Goal: Information Seeking & Learning: Understand process/instructions

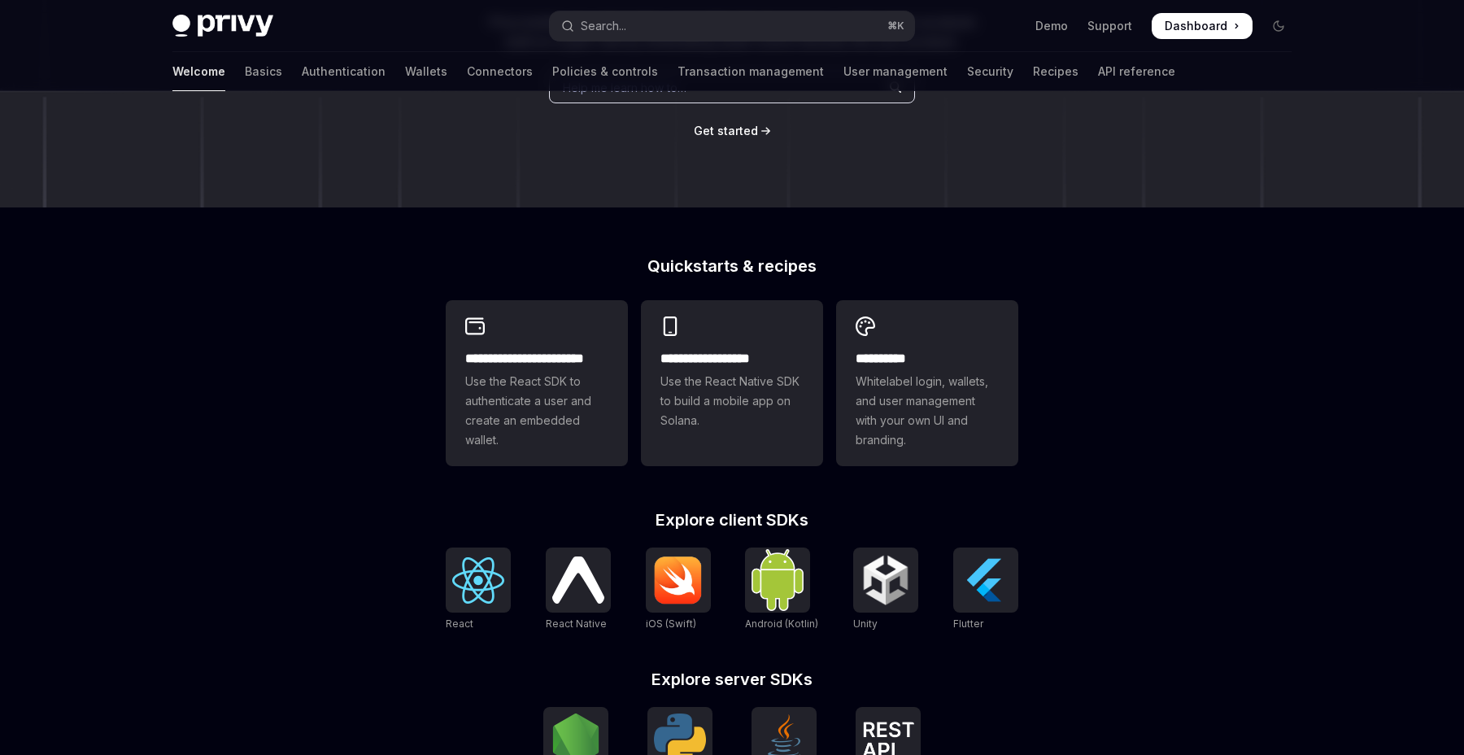
scroll to position [260, 0]
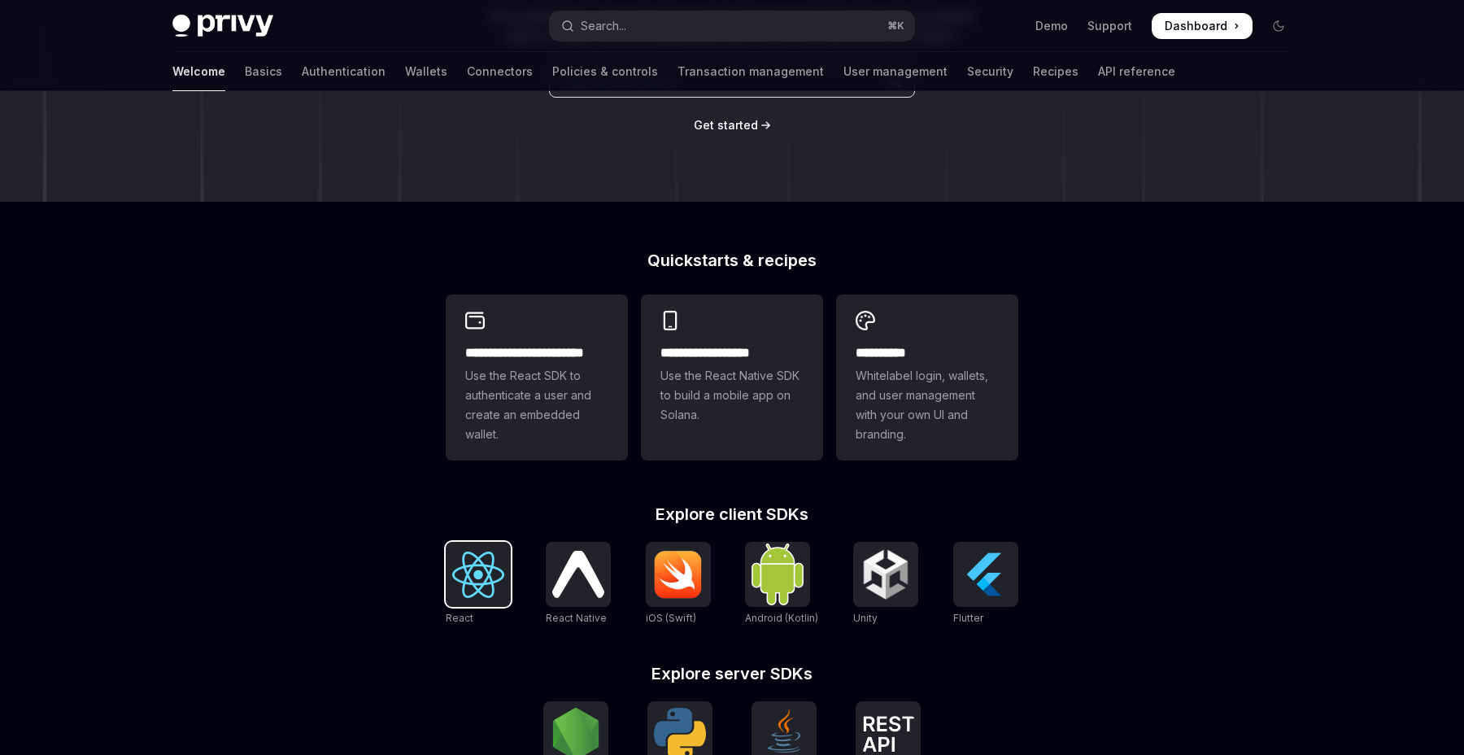
click at [465, 559] on img at bounding box center [478, 575] width 52 height 46
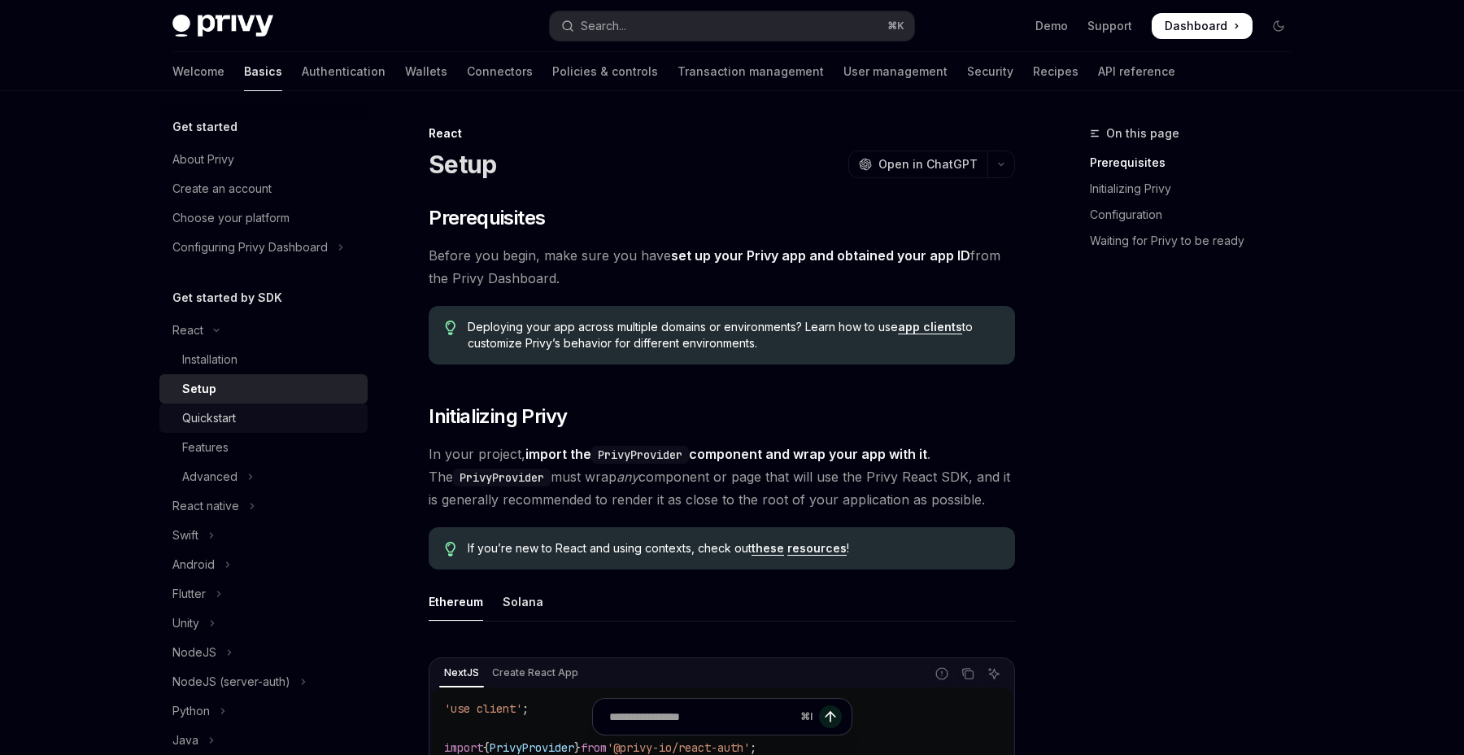
click at [254, 425] on div "Quickstart" at bounding box center [270, 418] width 176 height 20
type textarea "*"
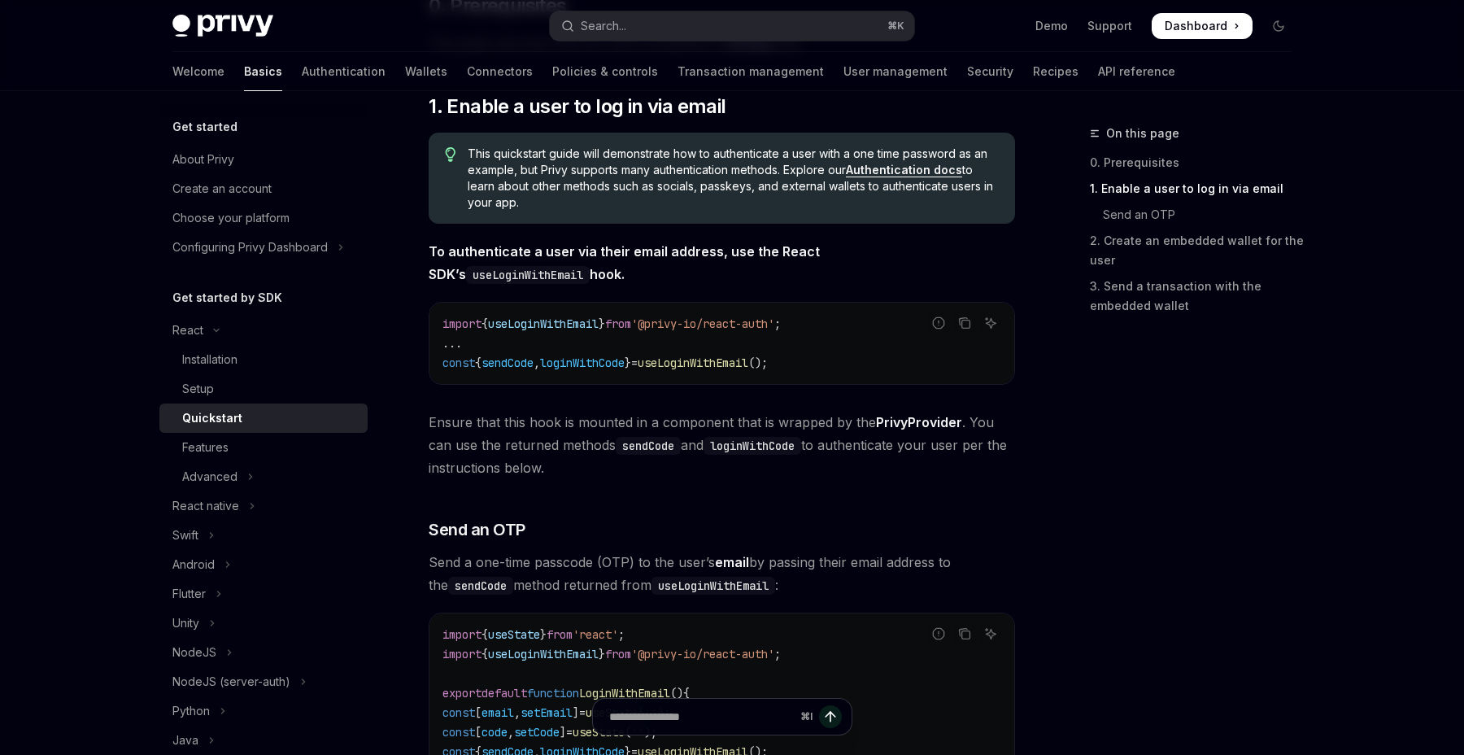
scroll to position [276, 0]
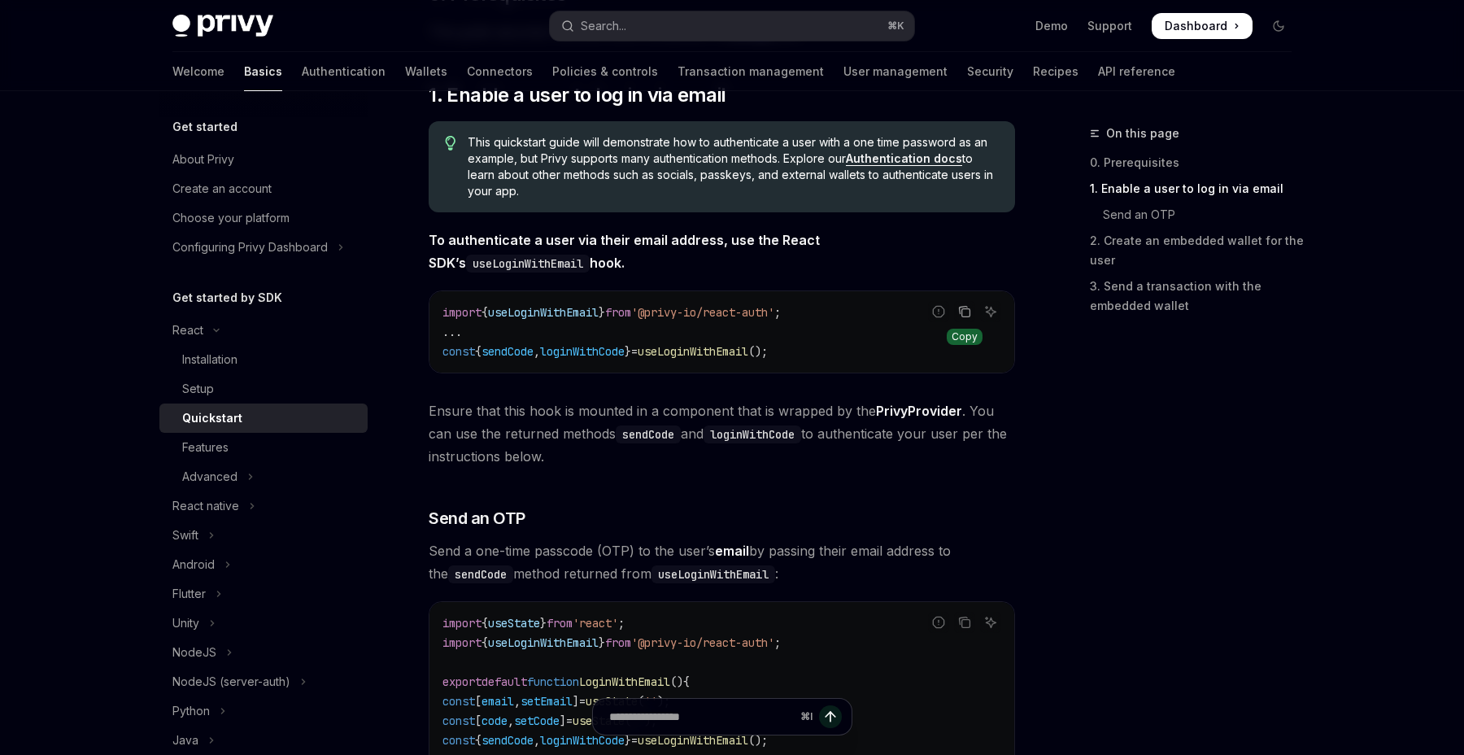
click at [967, 307] on icon "Copy the contents from the code block" at bounding box center [964, 310] width 8 height 7
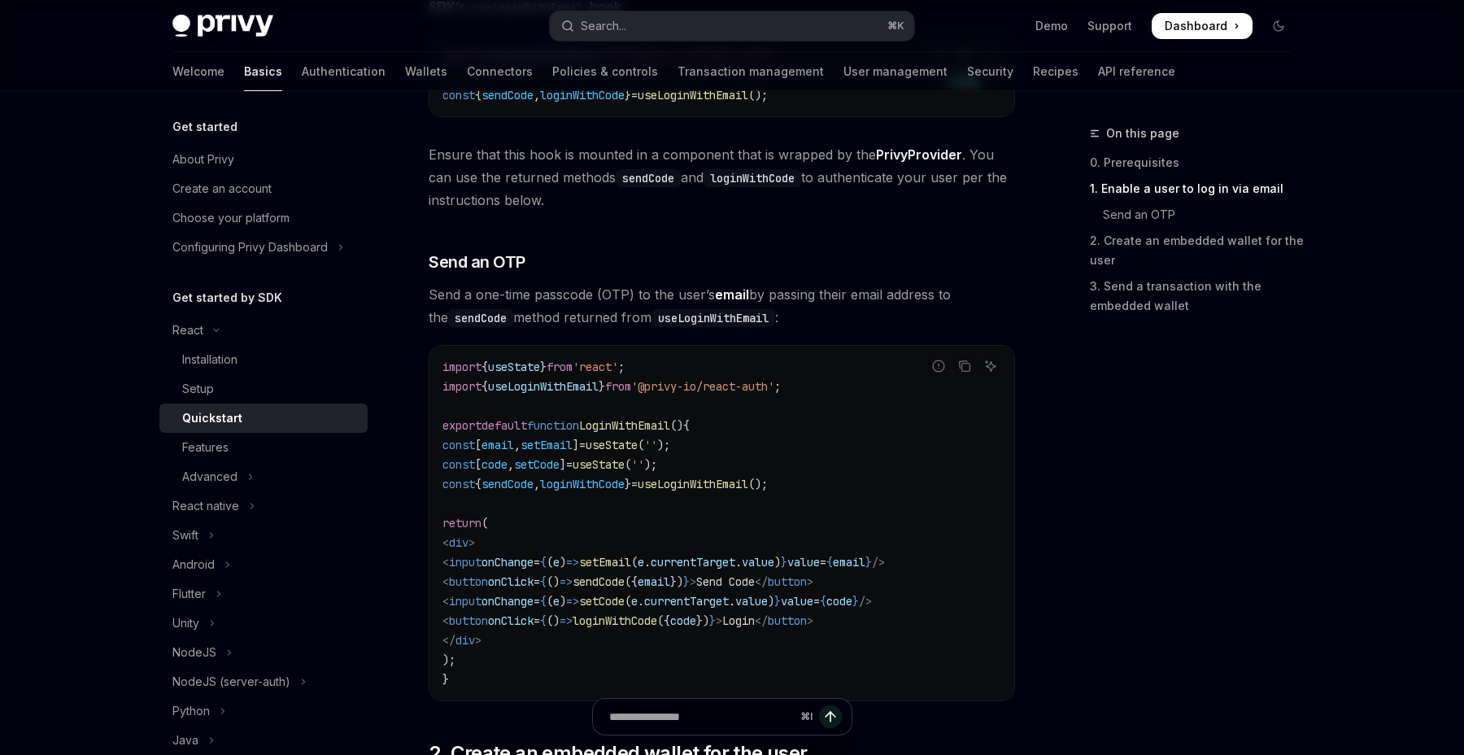
scroll to position [568, 0]
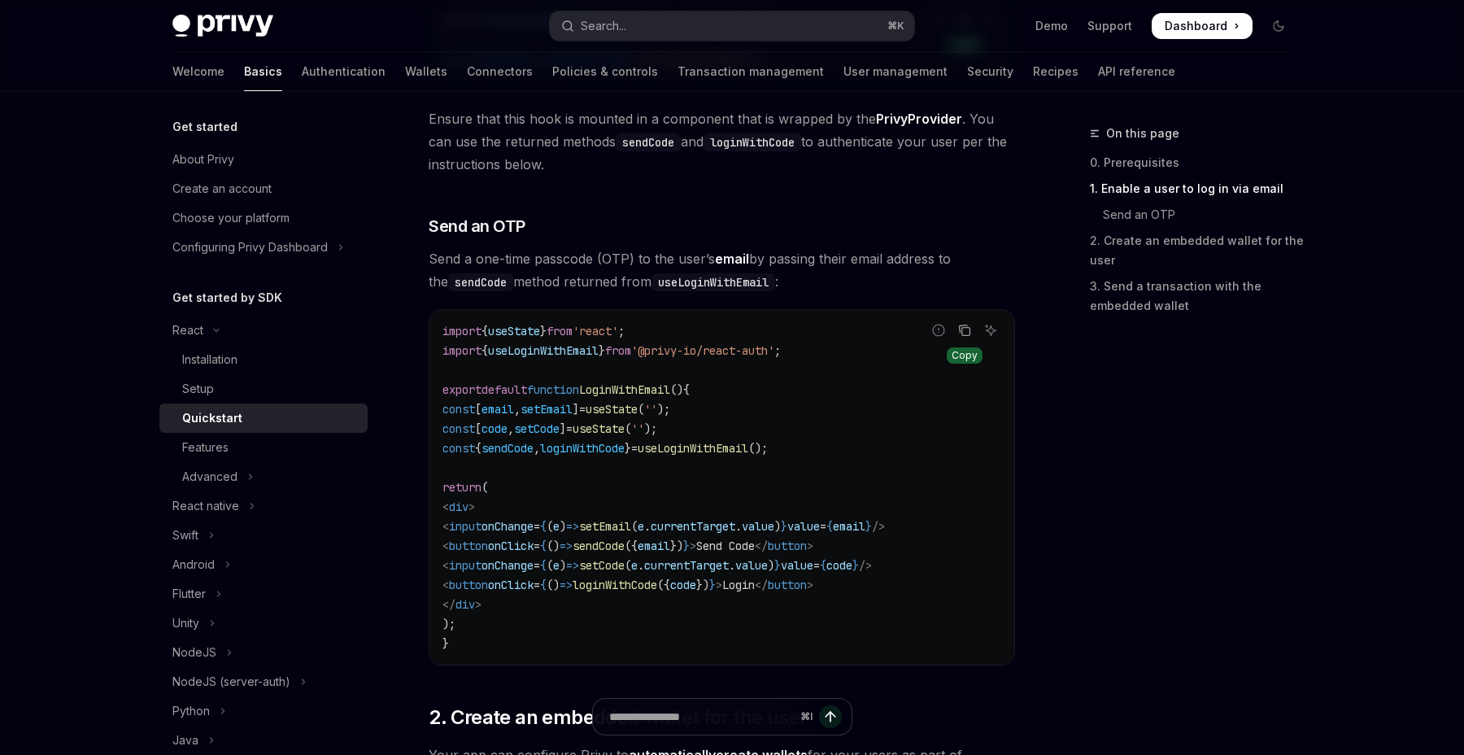
click at [974, 337] on button "Copy the contents from the code block" at bounding box center [964, 330] width 21 height 21
click at [720, 32] on button "Search... ⌘ K" at bounding box center [732, 25] width 364 height 29
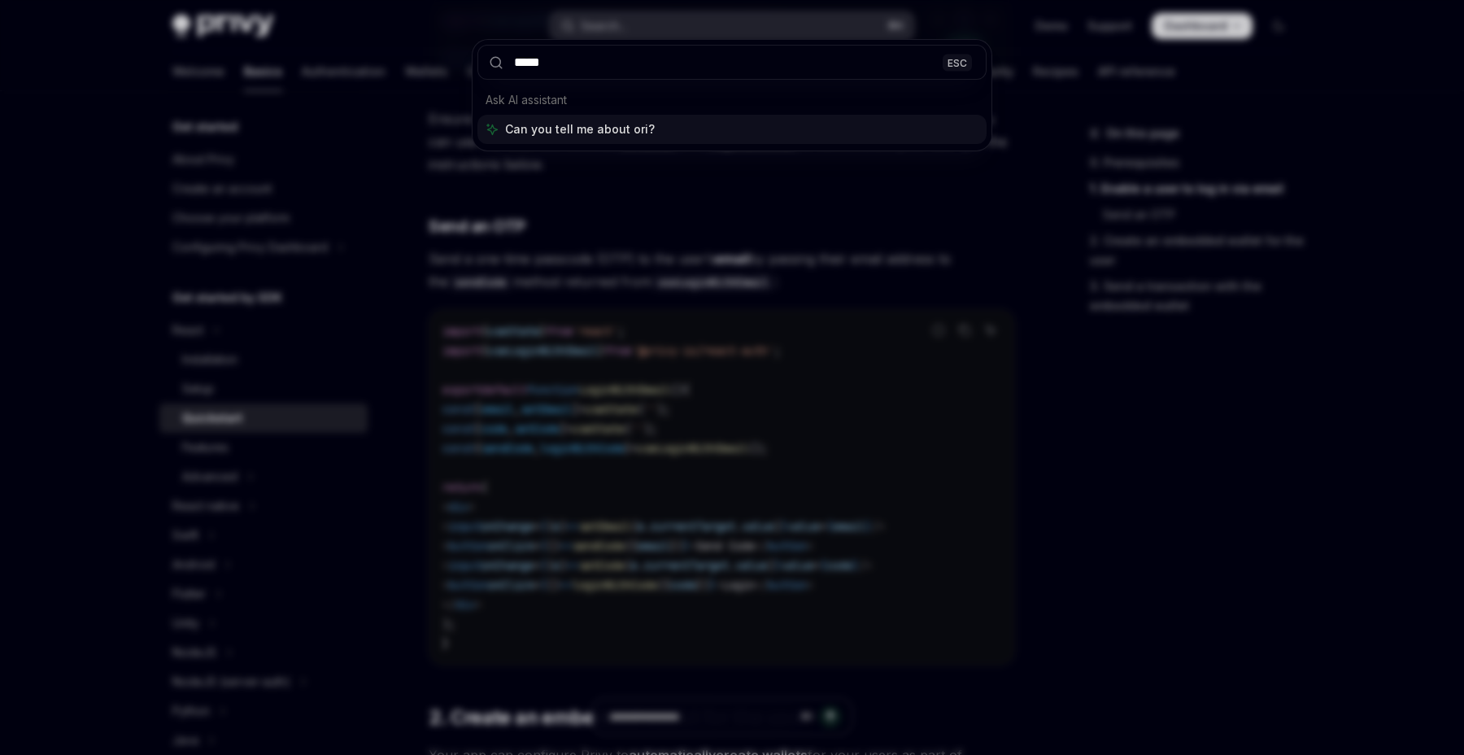
type input "******"
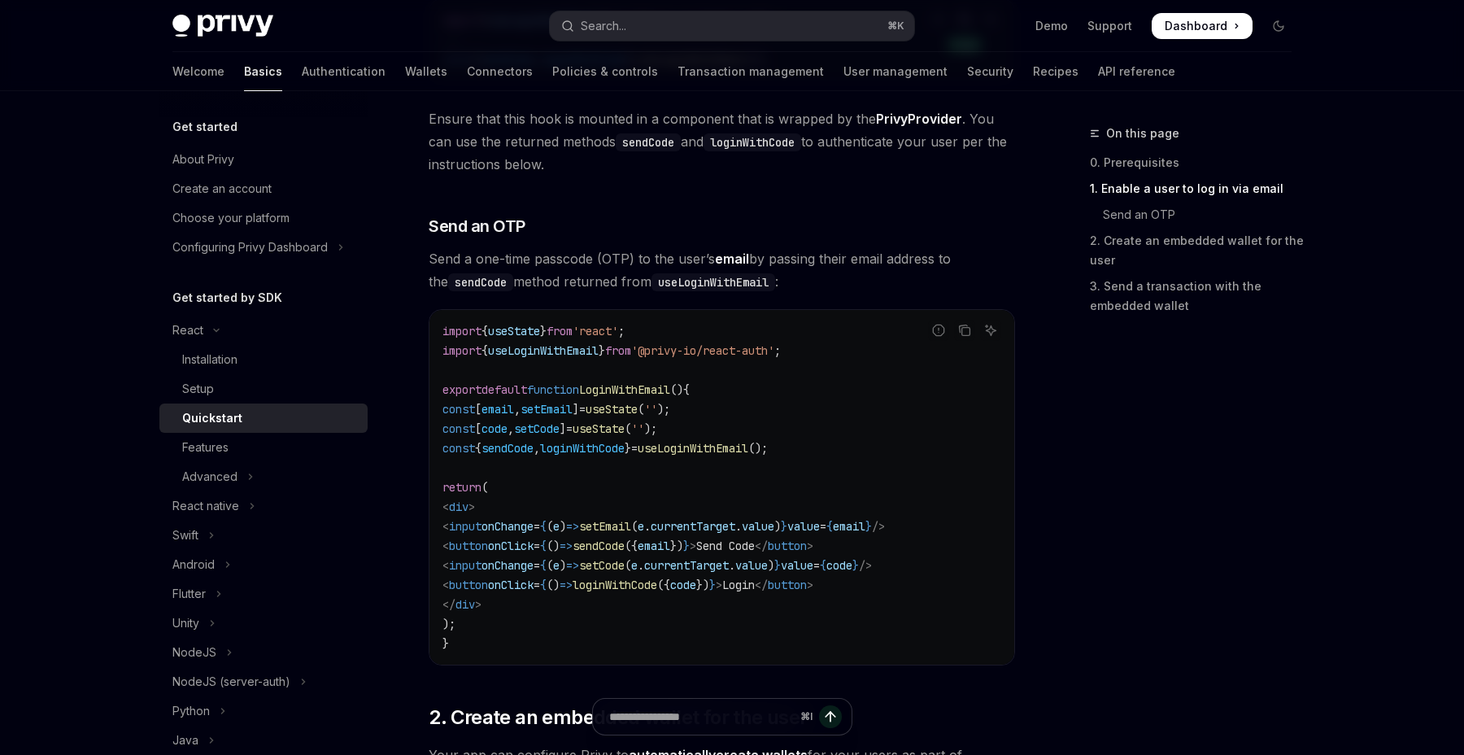
type textarea "*"
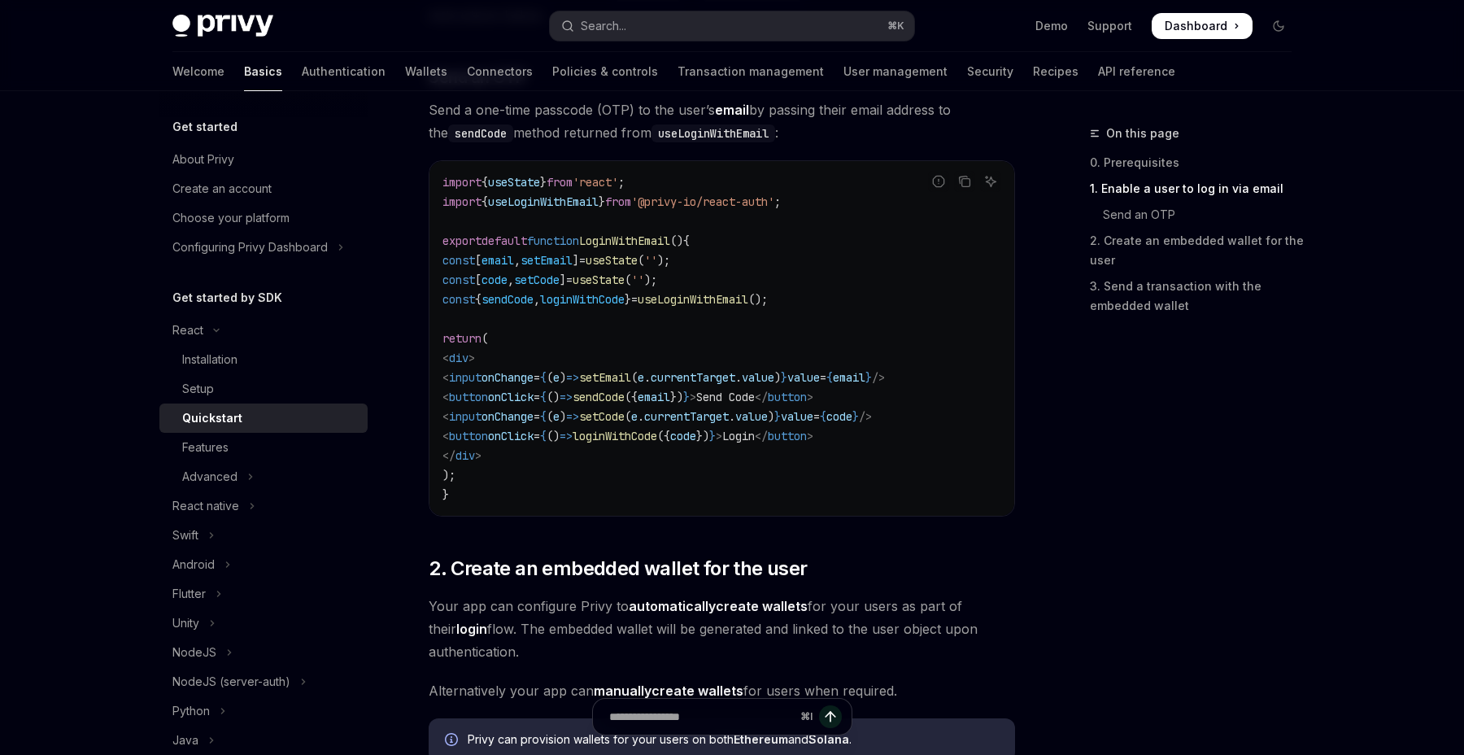
scroll to position [316, 0]
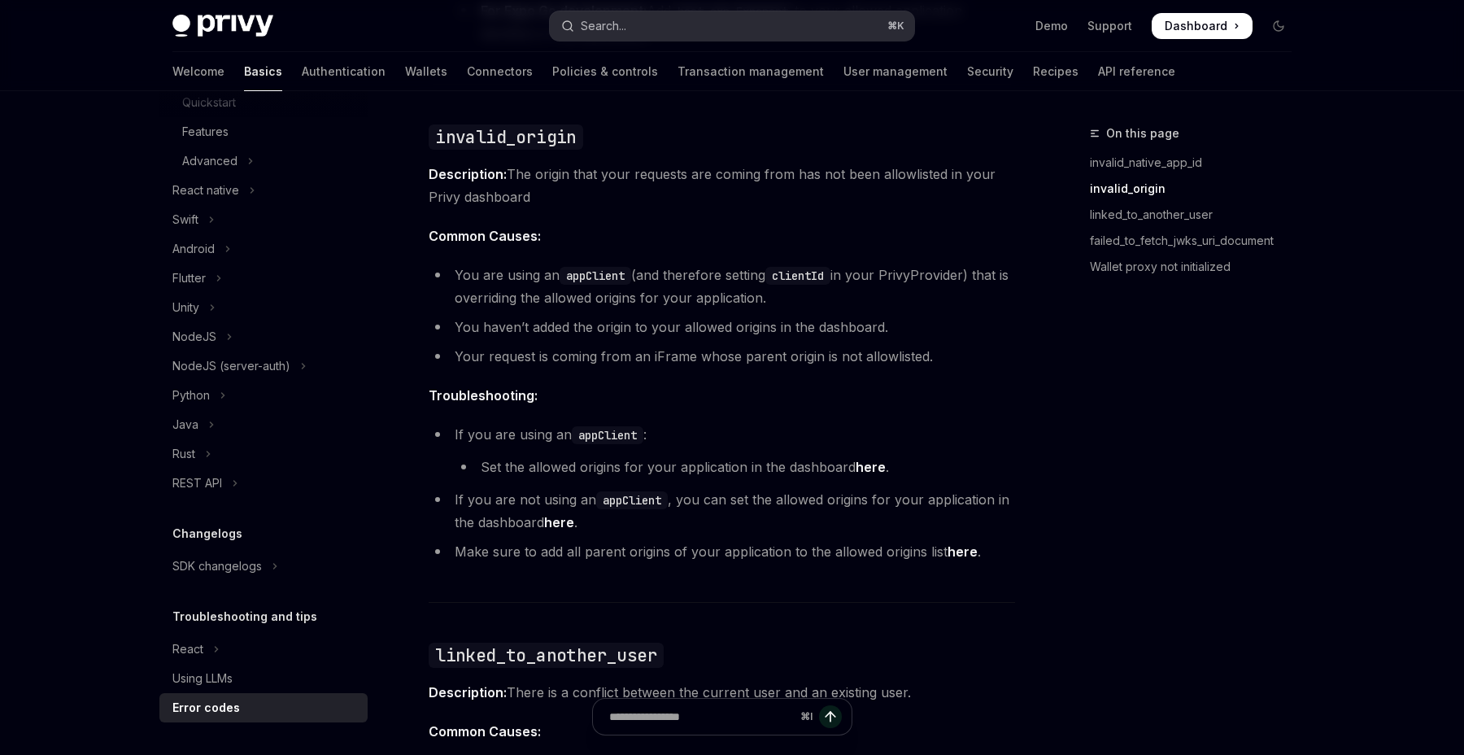
click at [706, 31] on button "Search... ⌘ K" at bounding box center [732, 25] width 364 height 29
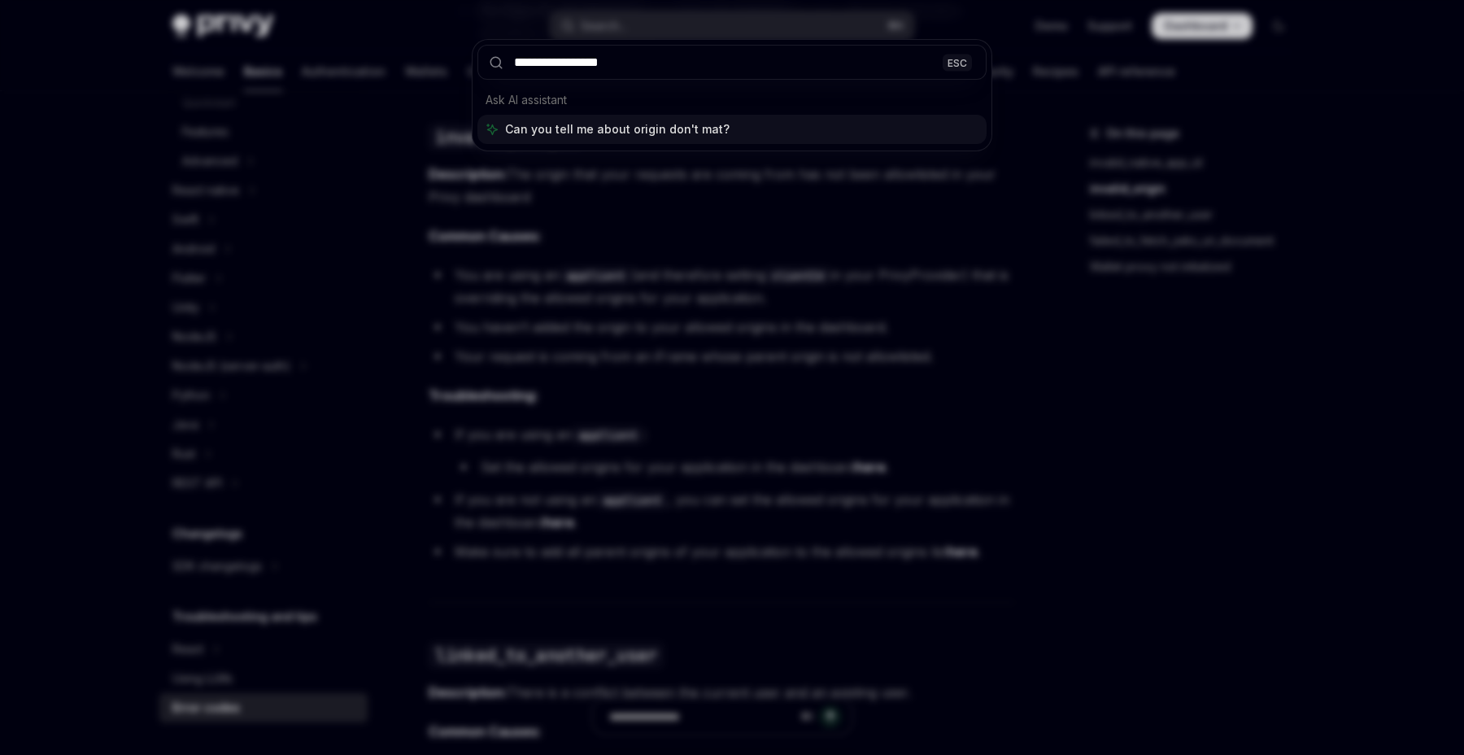
type input "**********"
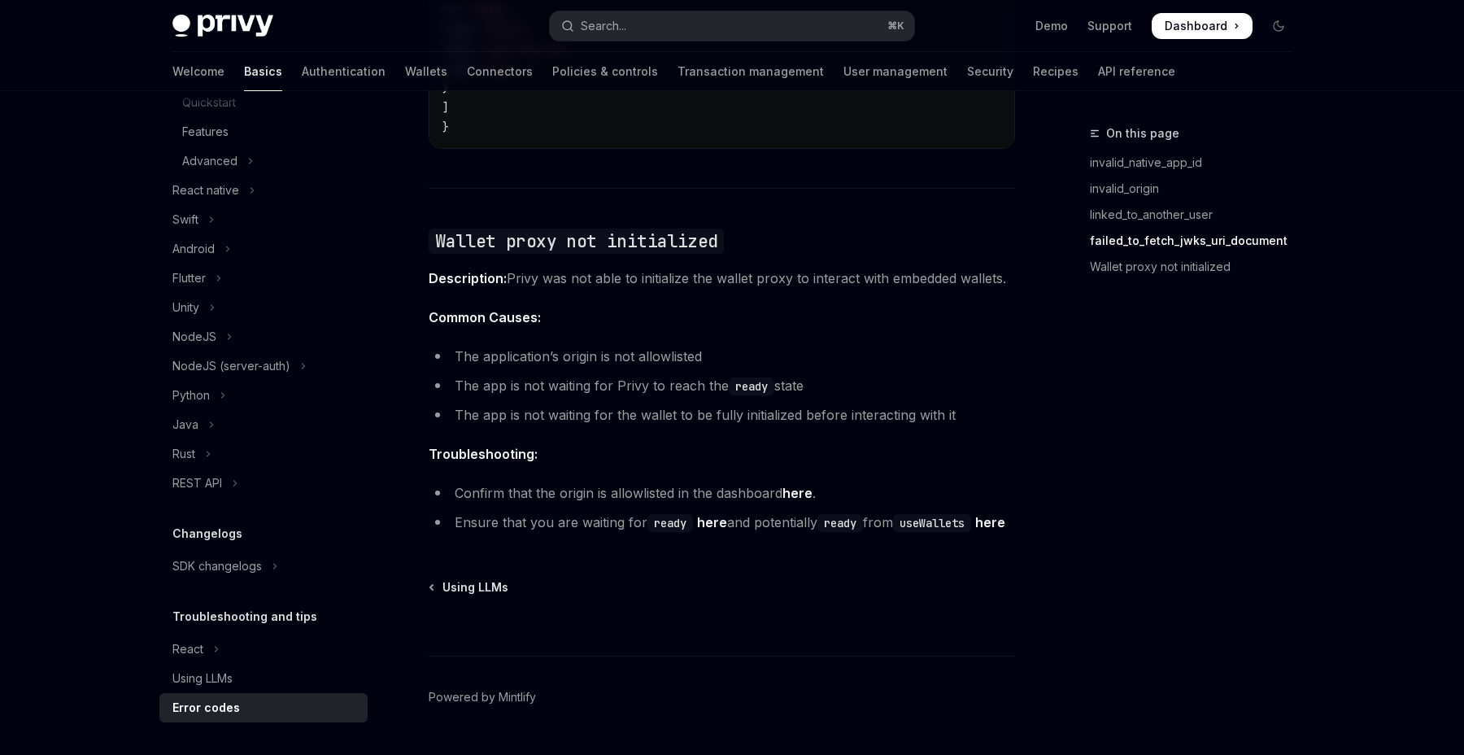
scroll to position [2488, 0]
click at [637, 31] on button "Search... ⌘ K" at bounding box center [732, 25] width 364 height 29
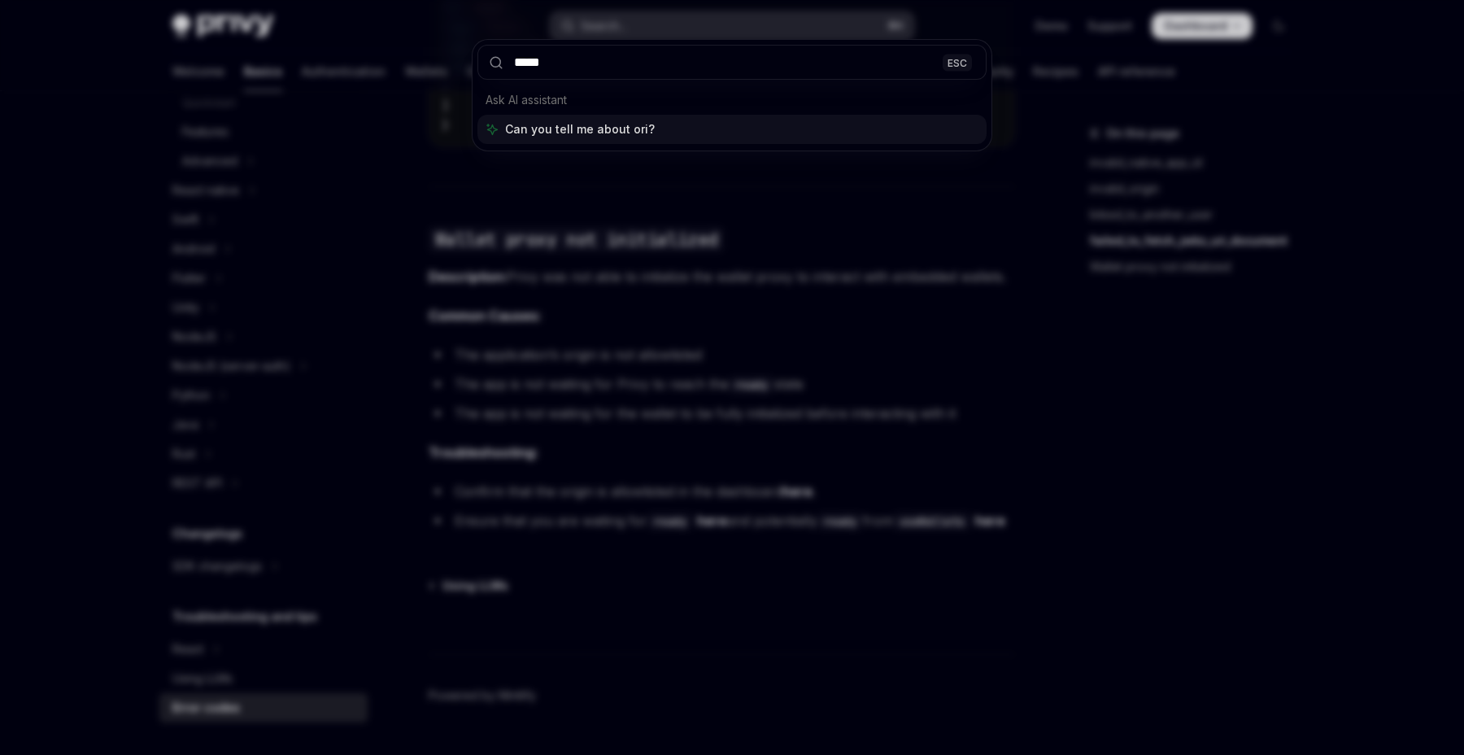
type input "******"
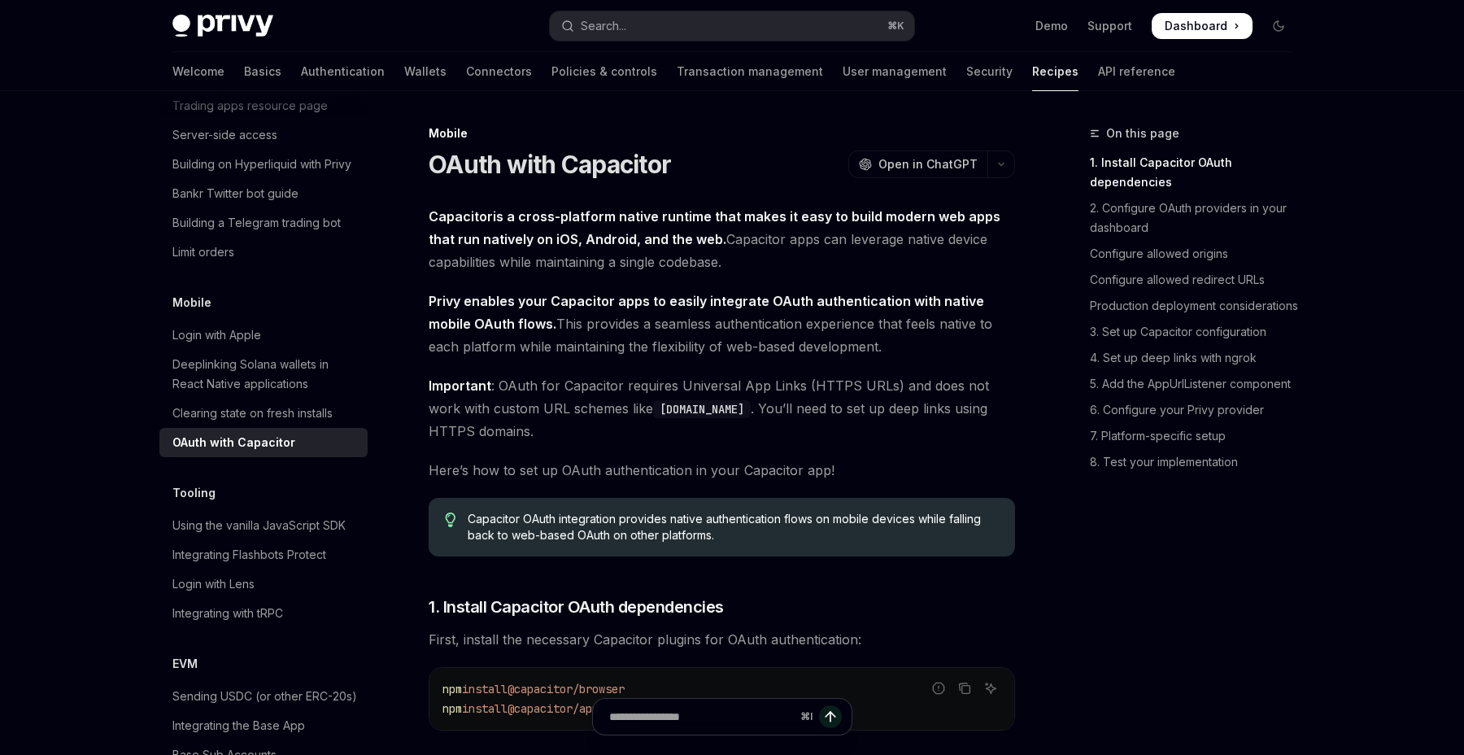
click at [1198, 15] on span at bounding box center [1202, 26] width 101 height 26
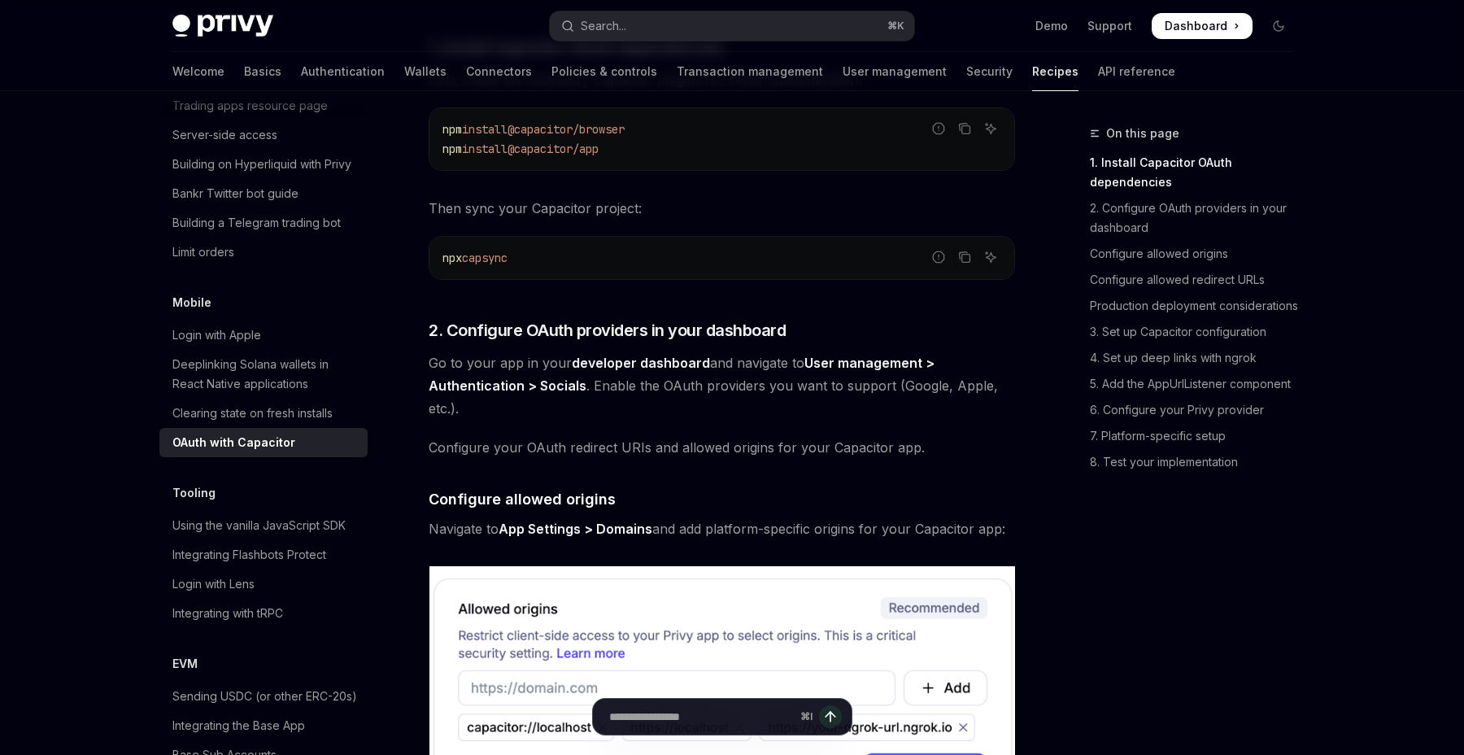
scroll to position [568, 0]
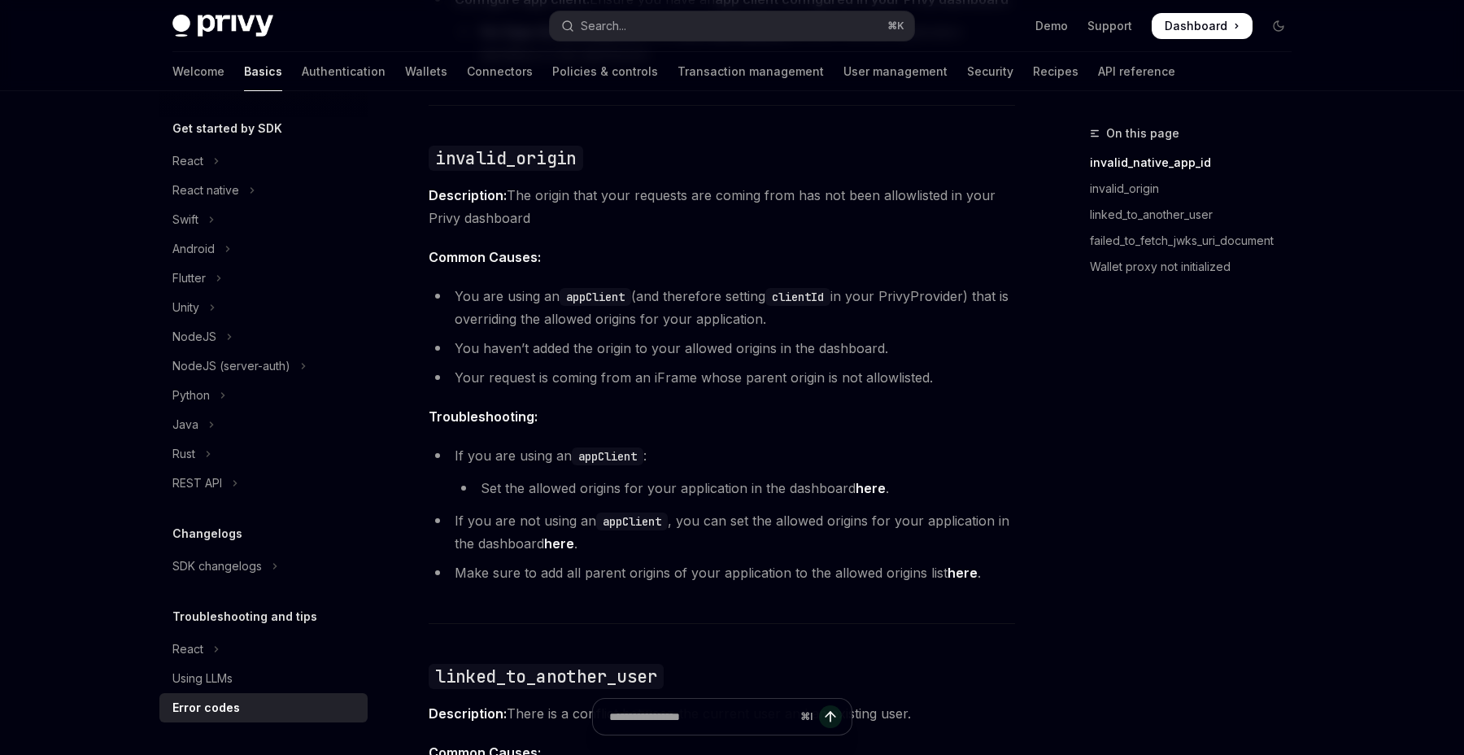
scroll to position [717, 0]
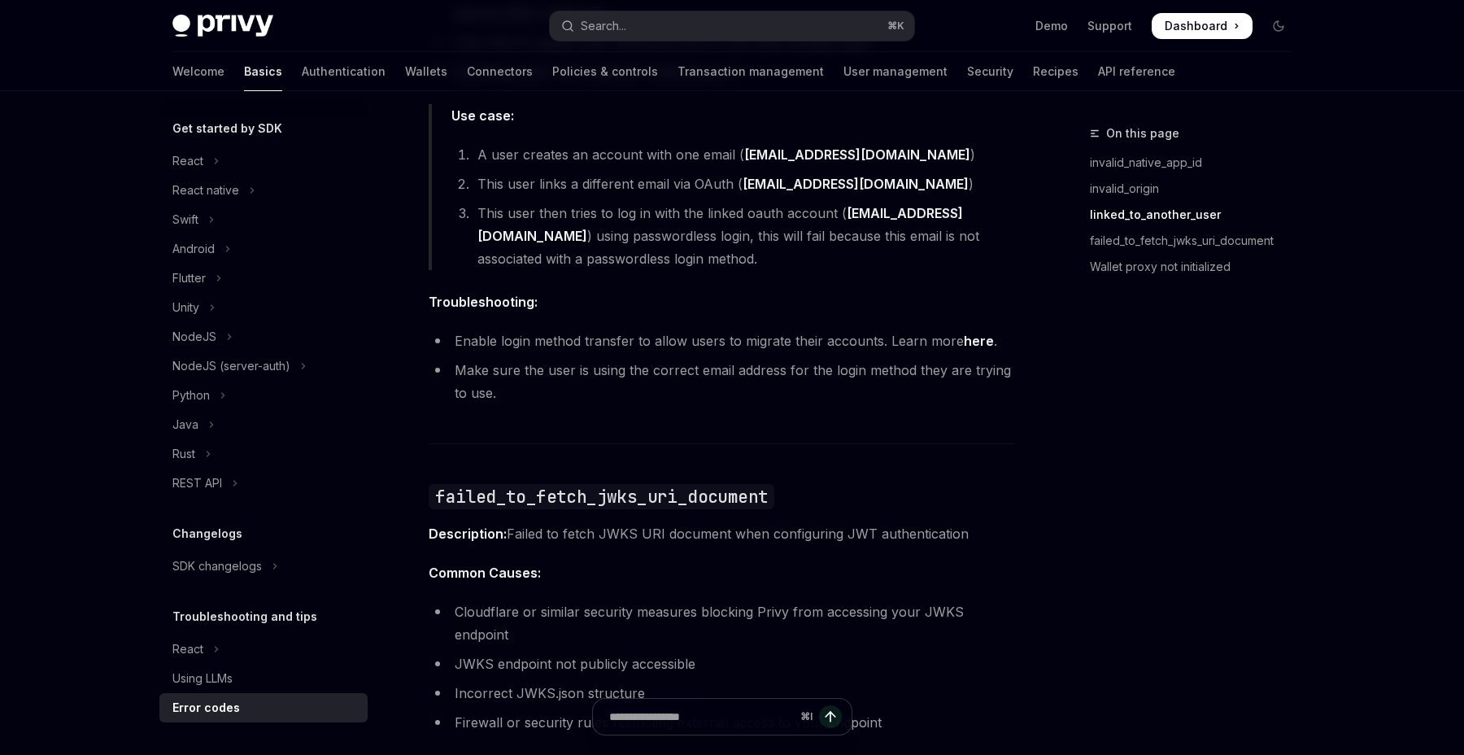
type textarea "*"
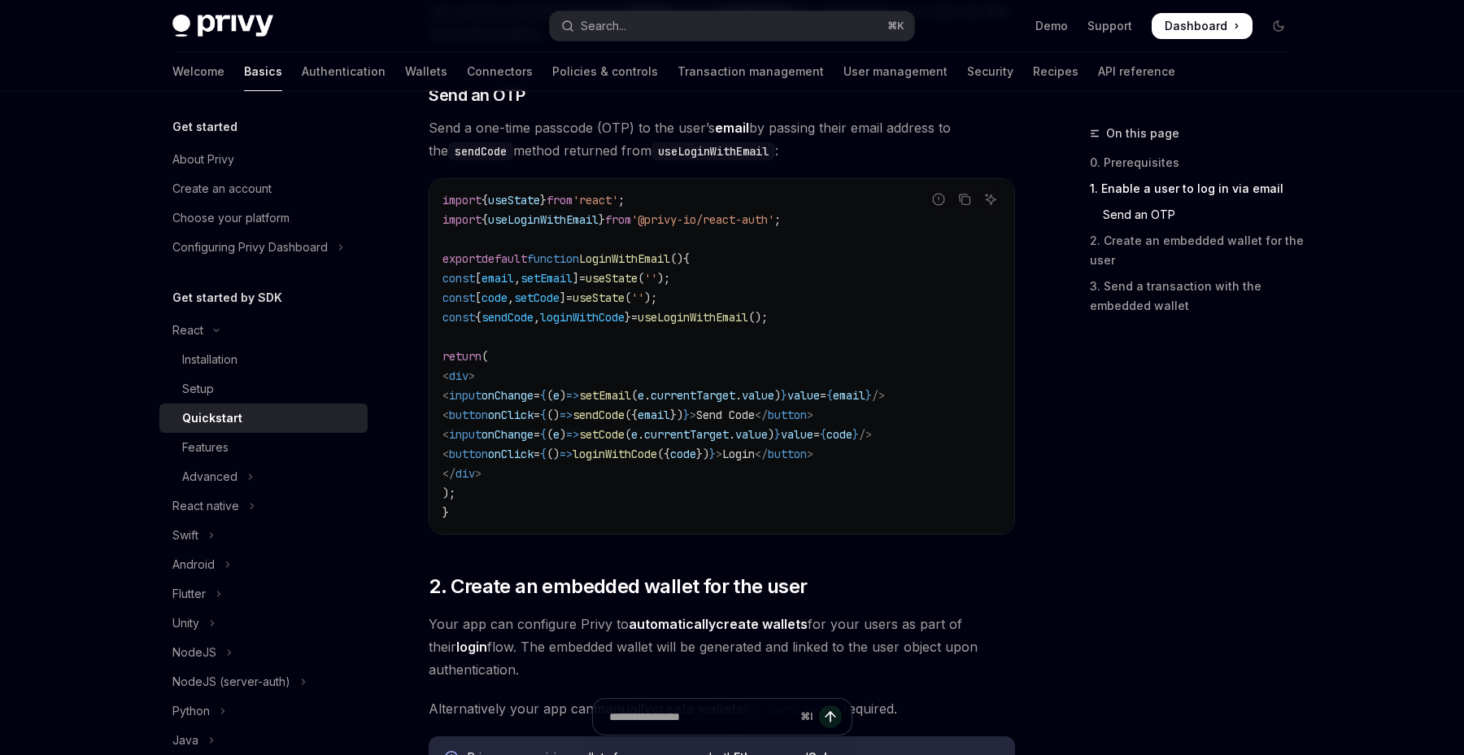
scroll to position [533, 0]
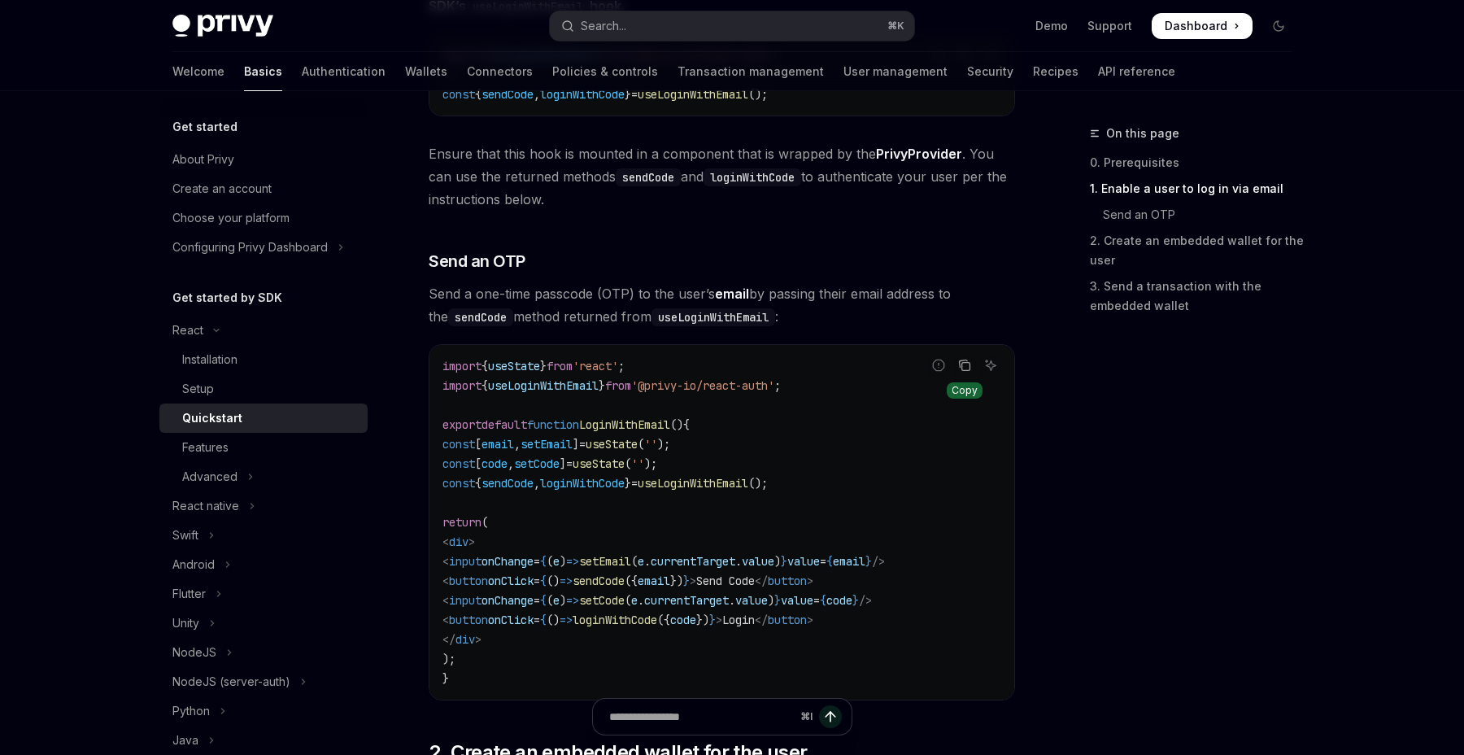
click at [966, 367] on icon "Copy the contents from the code block" at bounding box center [964, 365] width 13 height 13
